Goal: Contribute content: Add original content to the website for others to see

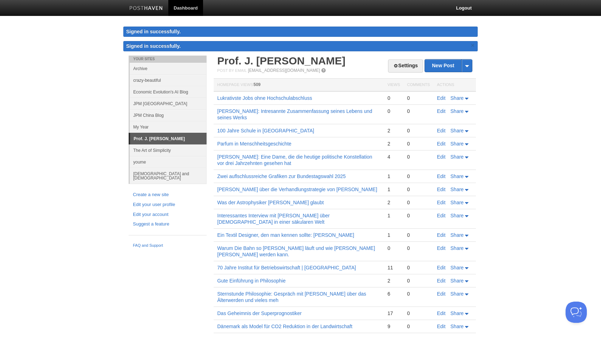
click at [171, 136] on link "Prof. J. [PERSON_NAME]" at bounding box center [168, 138] width 77 height 11
click at [439, 67] on link "New Post" at bounding box center [448, 66] width 47 height 12
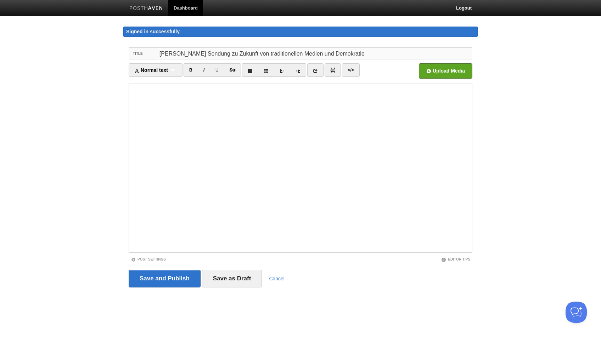
type input "[PERSON_NAME] Sendung zu Zukunft von traditionellen Medien und Demokratie"
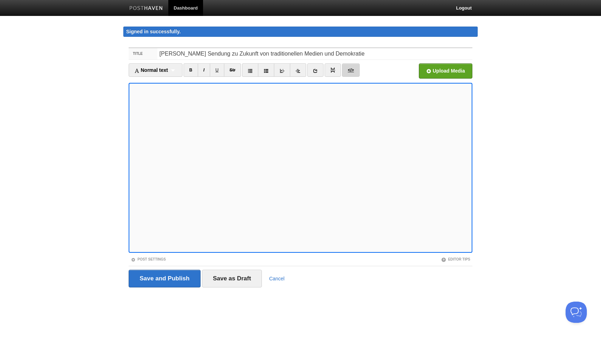
click at [354, 73] on link "</>" at bounding box center [350, 69] width 17 height 13
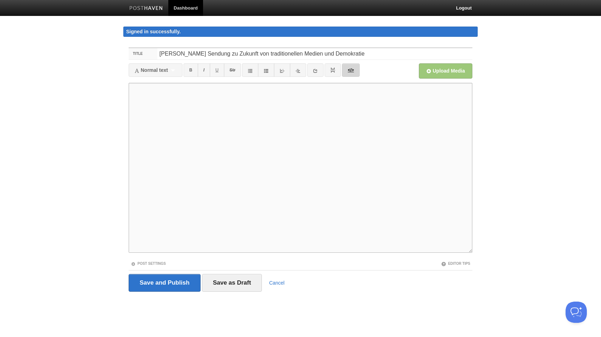
paste textarea "<iframe width="560" height="315" src="[URL][DOMAIN_NAME]" title="YouTube video …"
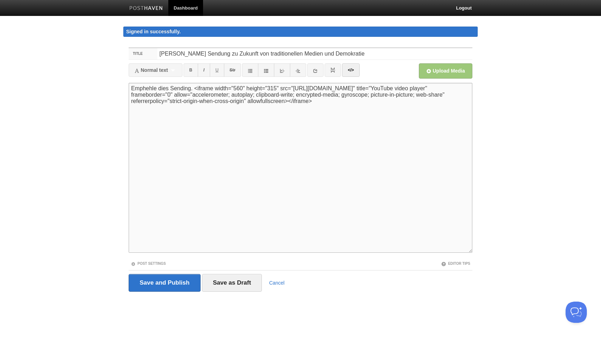
click at [166, 92] on textarea "Emphehle dies Sending. <iframe width="560" height="315" src="[URL][DOMAIN_NAME]…" at bounding box center [301, 168] width 344 height 170
click at [166, 90] on textarea "Emphehle dies Sending. <iframe width="560" height="315" src="[URL][DOMAIN_NAME]…" at bounding box center [301, 168] width 344 height 170
click at [193, 91] on textarea "Emphehle diese Sending. <iframe width="560" height="315" src="[URL][DOMAIN_NAME…" at bounding box center [301, 168] width 344 height 170
paste textarea "Many thanks, [PERSON_NAME]"
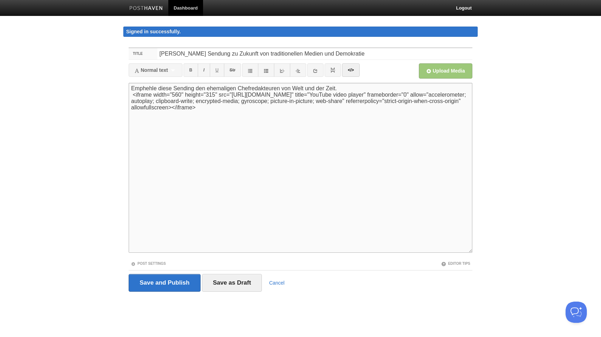
click at [313, 89] on textarea "Emphehle diese Sending den ehemaligen Chefredakteuren von Welt und der Zeit. <i…" at bounding box center [301, 168] width 344 height 170
click at [285, 89] on textarea "Emphehle diese Sending den ehemaligen Chefredakteuren von Welt und der Zeit. <i…" at bounding box center [301, 168] width 344 height 170
type textarea "Empfehle diese Sending den ehemaligen Chefredakteuren von der Welt und der Zeit…"
click at [171, 280] on input "Save and Publish" at bounding box center [165, 283] width 72 height 18
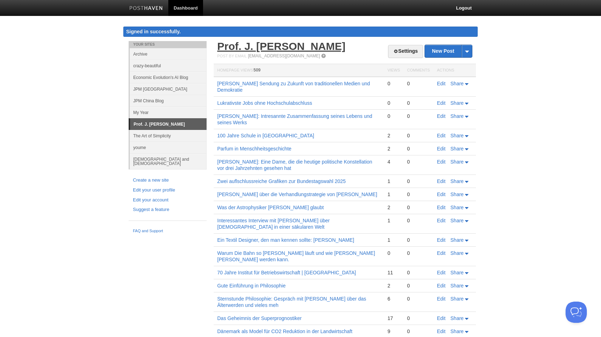
click at [269, 50] on link "Prof. J. [PERSON_NAME]" at bounding box center [281, 46] width 128 height 12
click at [261, 85] on link "[PERSON_NAME] Sendung zu Zukunft von traditionellen Medien und Demokratie" at bounding box center [293, 87] width 153 height 12
click at [445, 84] on link "Edit" at bounding box center [441, 84] width 9 height 6
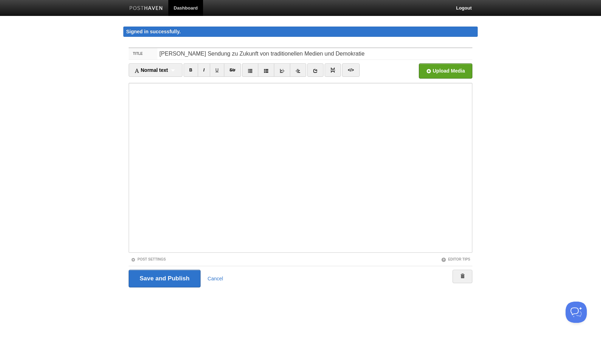
click at [343, 85] on iframe at bounding box center [301, 168] width 344 height 170
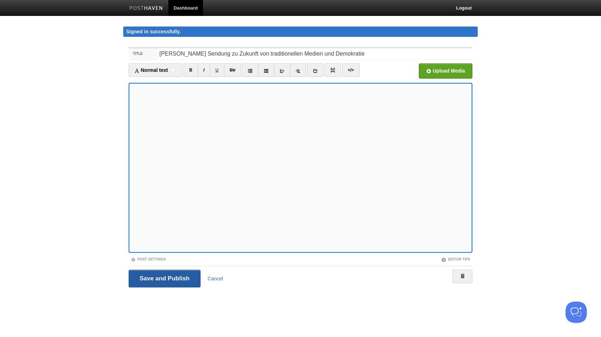
click at [186, 281] on input "Save and Publish" at bounding box center [165, 279] width 72 height 18
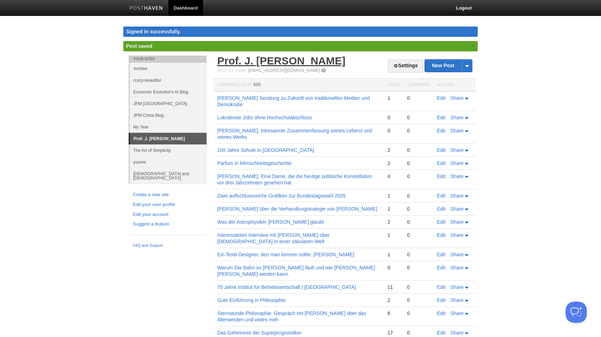
click at [262, 61] on link "Prof. J. [PERSON_NAME]" at bounding box center [281, 61] width 128 height 12
